Goal: Complete application form: Complete application form

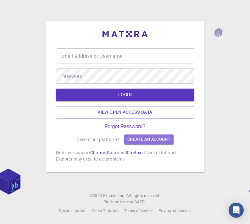
click at [151, 145] on link "Create an account" at bounding box center [148, 140] width 49 height 10
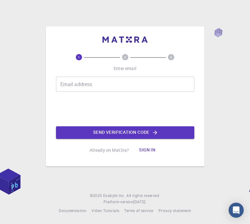
click at [146, 92] on input "Email address" at bounding box center [125, 84] width 138 height 15
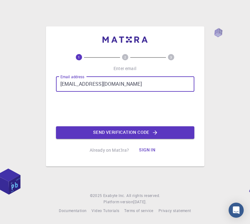
type input "lamonaliveyou@gmail.com"
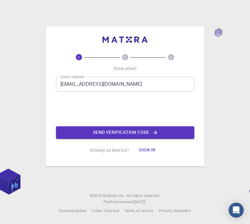
click at [155, 136] on icon "button" at bounding box center [155, 133] width 6 height 6
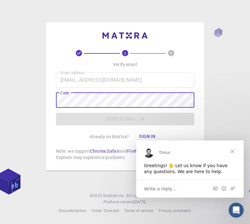
click at [230, 65] on div "2 3 Verify email Email address lamonaliveyou@gmail.com Email address Code Code …" at bounding box center [125, 112] width 250 height 224
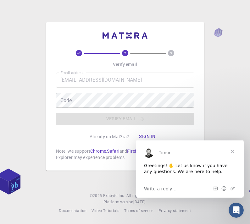
click at [102, 186] on div "2 3 Verify email Email address lamonaliveyou@gmail.com Email address Code Code …" at bounding box center [125, 112] width 250 height 224
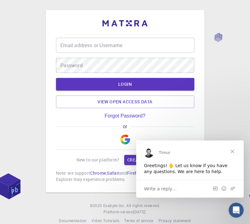
click at [139, 53] on input "Email address or Username" at bounding box center [125, 45] width 138 height 15
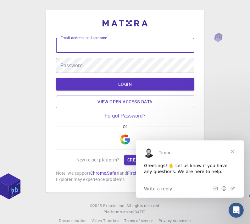
click at [129, 165] on link "Create an account" at bounding box center [148, 160] width 49 height 10
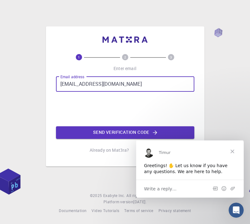
click at [63, 92] on input "'lamonaloveyou@gmail.com" at bounding box center [125, 84] width 138 height 15
type input "[EMAIL_ADDRESS][DOMAIN_NAME]"
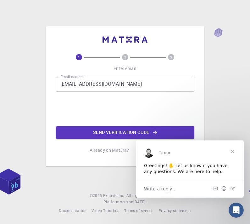
click at [99, 139] on button "Send verification code" at bounding box center [125, 133] width 138 height 13
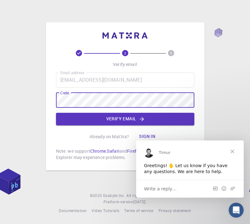
click at [149, 126] on button "Verify email" at bounding box center [125, 119] width 138 height 13
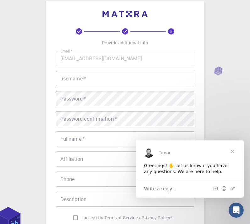
scroll to position [9, 0]
click at [177, 80] on input "username   *" at bounding box center [125, 79] width 138 height 15
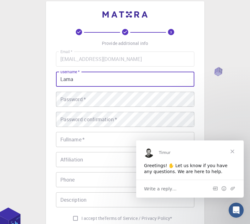
type input "Lama"
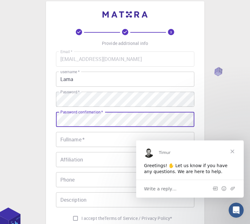
click at [177, 136] on input "Fullname   *" at bounding box center [125, 139] width 138 height 15
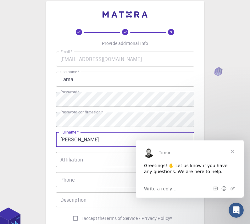
type input "Lama abdullah"
click at [66, 162] on div "Affiliation Affiliation" at bounding box center [125, 159] width 138 height 15
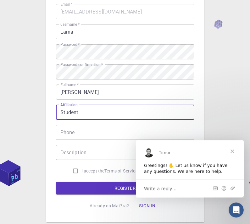
type input "Student"
click at [153, 134] on input "Phone" at bounding box center [125, 132] width 138 height 15
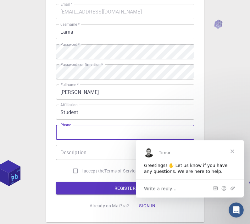
scroll to position [56, 0]
type input "0537584431"
click at [61, 208] on div "3 Provide additional info Email   * lamonaloveyou@gmail.com Email   * username …" at bounding box center [125, 96] width 138 height 231
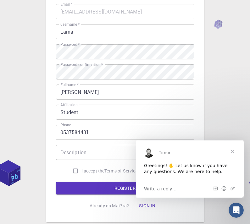
click at [77, 169] on input "I accept the Terms of Service / Privacy Policy *" at bounding box center [76, 171] width 12 height 12
checkbox input "true"
click at [99, 192] on button "REGISTER" at bounding box center [125, 188] width 138 height 13
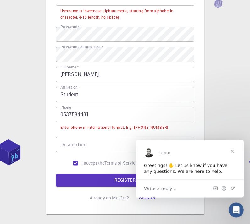
click at [180, 111] on input "0537584431" at bounding box center [125, 115] width 138 height 15
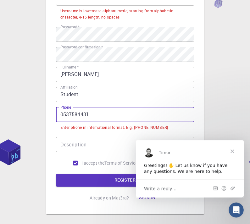
scroll to position [90, 0]
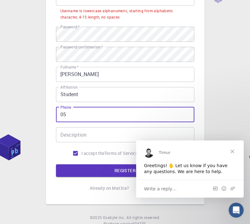
type input "0"
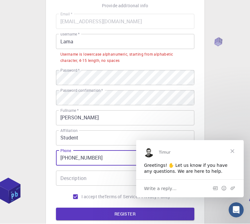
type input "+966537584431"
click at [175, 42] on input "Lama" at bounding box center [125, 41] width 138 height 15
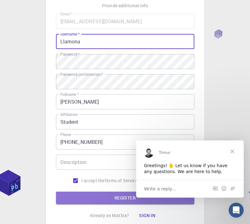
click at [74, 199] on button "REGISTER" at bounding box center [125, 198] width 138 height 13
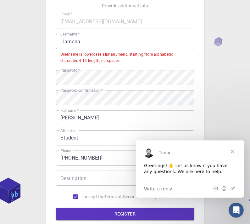
click at [167, 46] on input "Llamona" at bounding box center [125, 41] width 138 height 15
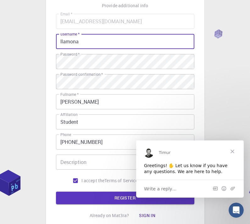
type input "llamona"
click at [74, 203] on button "REGISTER" at bounding box center [125, 198] width 138 height 13
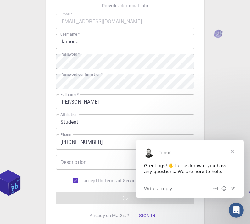
click at [235, 151] on span "Close" at bounding box center [232, 151] width 23 height 23
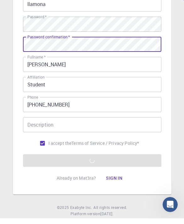
scroll to position [77, 0]
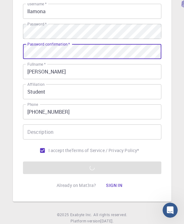
click at [171, 106] on div "3 Provide additional info Email   * lamonaloveyou@gmail.com Email   * username …" at bounding box center [92, 67] width 159 height 269
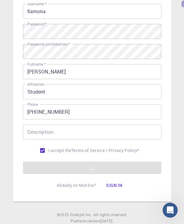
click at [130, 171] on form "Email   * lamonaloveyou@gmail.com Email   * username   * llamona username   * P…" at bounding box center [92, 79] width 138 height 191
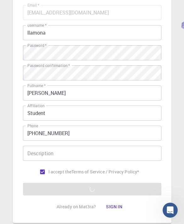
scroll to position [0, 0]
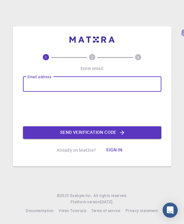
click at [168, 33] on div "1 2 3 Enter email Email address Email address Send verification code Already on…" at bounding box center [92, 91] width 159 height 150
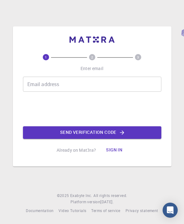
click at [127, 88] on input "Email address" at bounding box center [92, 84] width 138 height 15
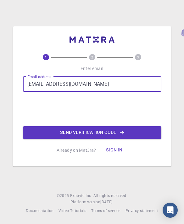
type input "[EMAIL_ADDRESS][DOMAIN_NAME]"
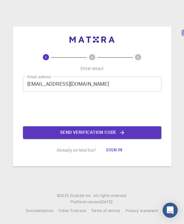
click at [91, 139] on button "Send verification code" at bounding box center [92, 133] width 138 height 13
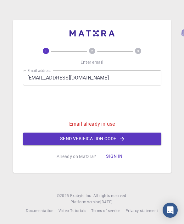
click at [114, 163] on button "Sign in" at bounding box center [114, 156] width 26 height 13
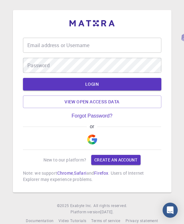
click at [120, 53] on input "Email address or Username" at bounding box center [92, 45] width 138 height 15
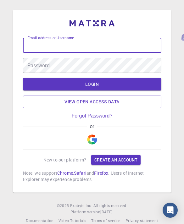
type input "llamona"
click at [92, 88] on button "LOGIN" at bounding box center [92, 84] width 138 height 13
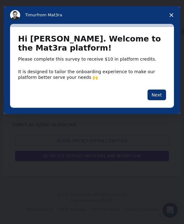
click at [157, 96] on button "Next" at bounding box center [157, 95] width 19 height 11
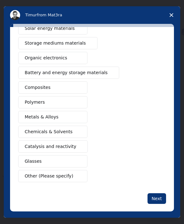
scroll to position [52, 0]
click at [67, 178] on span "Other (Please specify)" at bounding box center [49, 176] width 48 height 7
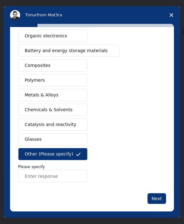
scroll to position [74, 0]
click at [46, 182] on input "Enter response" at bounding box center [52, 176] width 69 height 13
click at [149, 104] on div "Semiconductors Solar energy materials Storage mediums materials Organic electro…" at bounding box center [92, 84] width 148 height 197
click at [54, 177] on input "VrR" at bounding box center [52, 176] width 69 height 13
type input "VR"
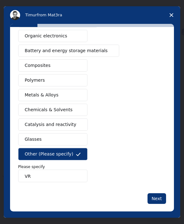
click at [161, 89] on div "Semiconductors Solar energy materials Storage mediums materials Organic electro…" at bounding box center [92, 84] width 148 height 197
click at [163, 199] on button "Next" at bounding box center [157, 199] width 19 height 11
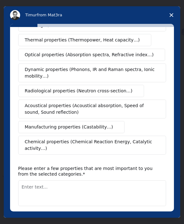
scroll to position [0, 0]
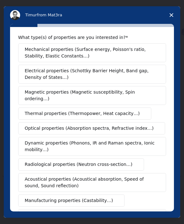
click at [156, 200] on div "Mechanical properties (Surface energy, Poisson's ratio, Stability, Elastic Cons…" at bounding box center [92, 135] width 148 height 185
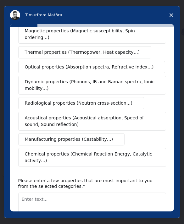
scroll to position [62, 0]
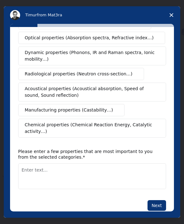
click at [156, 200] on button "Next" at bounding box center [157, 205] width 19 height 11
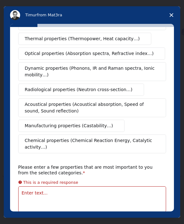
scroll to position [84, 0]
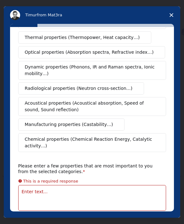
click at [115, 194] on textarea "Enter text..." at bounding box center [92, 198] width 148 height 26
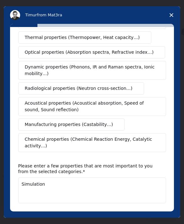
type textarea "Simulation"
click at [166, 102] on div "Mechanical properties (Surface energy, Poisson's ratio, Stability, Elastic Cons…" at bounding box center [92, 59] width 148 height 185
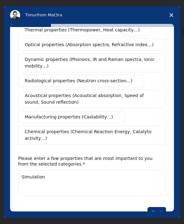
click at [157, 208] on button "Next" at bounding box center [157, 212] width 19 height 11
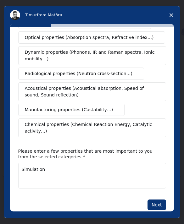
scroll to position [98, 0]
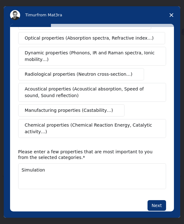
click at [160, 201] on button "Next" at bounding box center [157, 205] width 19 height 11
click at [154, 200] on button "Next" at bounding box center [157, 205] width 19 height 11
click at [156, 200] on button "Next" at bounding box center [157, 205] width 19 height 11
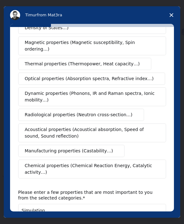
scroll to position [57, 0]
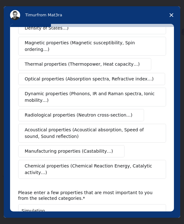
click at [142, 73] on button "Optical properties (Absorption spectra, Refractive index…)" at bounding box center [91, 79] width 147 height 12
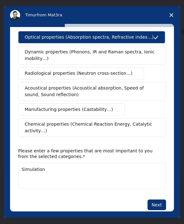
scroll to position [91, 0]
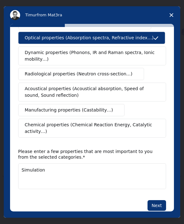
click at [156, 203] on button "Next" at bounding box center [157, 205] width 19 height 11
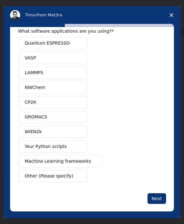
scroll to position [6, 0]
click at [166, 196] on button "Next" at bounding box center [157, 199] width 19 height 11
click at [166, 197] on div "What software applications are you using? Quantum ESPRESSO VASP LAMMPS NWChem C…" at bounding box center [92, 119] width 164 height 185
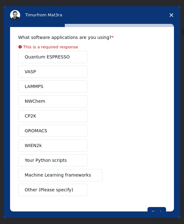
scroll to position [0, 0]
click at [75, 165] on div "Quantum ESPRESSO VASP LAMMPS NWChem CP2K GROMACS WIEN2k Your Python scripts Mac…" at bounding box center [92, 123] width 148 height 145
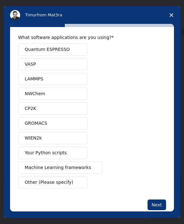
click at [69, 155] on button "Your Python scripts" at bounding box center [52, 153] width 69 height 12
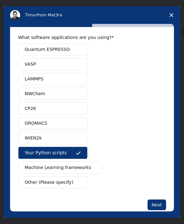
click at [156, 202] on button "Next" at bounding box center [157, 205] width 19 height 11
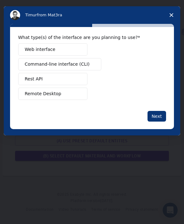
click at [68, 51] on button "Web interface" at bounding box center [52, 49] width 69 height 12
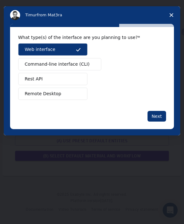
click at [158, 118] on button "Next" at bounding box center [157, 116] width 19 height 11
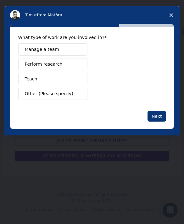
click at [68, 65] on button "Perform research" at bounding box center [52, 64] width 69 height 12
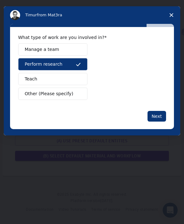
click at [159, 116] on button "Next" at bounding box center [157, 116] width 19 height 11
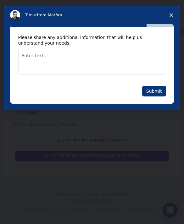
click at [108, 61] on textarea "Enter text..." at bounding box center [92, 62] width 148 height 26
click at [62, 172] on div "Intercom messenger" at bounding box center [92, 112] width 184 height 224
click at [156, 59] on textarea "Enter text..." at bounding box center [92, 62] width 148 height 26
paste textarea "Use NASA’s public 3D assets of the ISS and NBL for visuals. • Include a mini pr…"
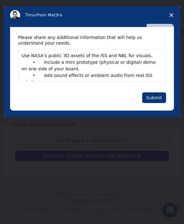
type textarea "Use NASA’s public 3D assets of the ISS and NBL for visuals. • Include a mini pr…"
click at [154, 99] on button "Submit" at bounding box center [154, 98] width 24 height 11
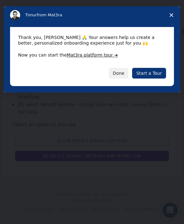
click at [172, 14] on polygon "Close survey" at bounding box center [172, 15] width 4 height 4
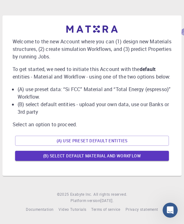
click at [125, 146] on button "(A) Use preset default entities" at bounding box center [92, 141] width 154 height 10
